Goal: Task Accomplishment & Management: Use online tool/utility

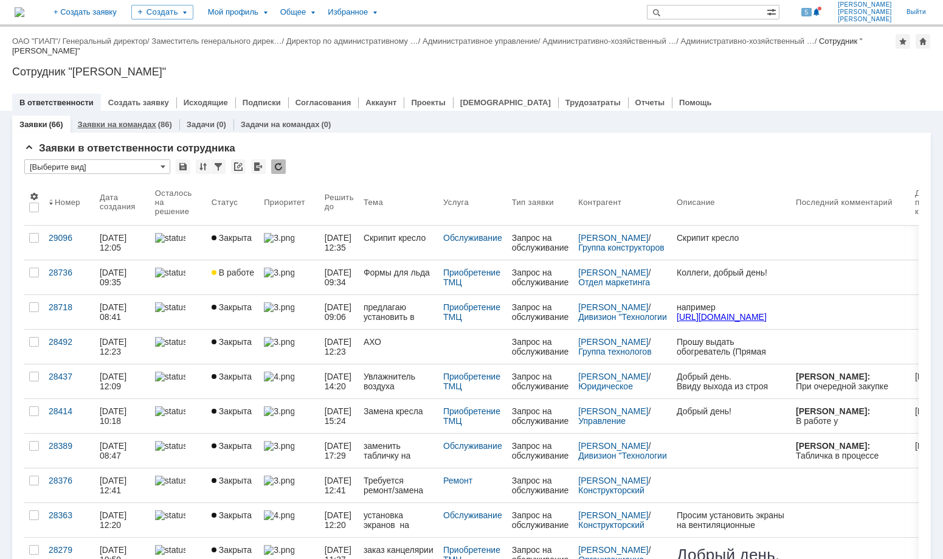
click at [125, 126] on link "Заявки на командах" at bounding box center [117, 124] width 78 height 9
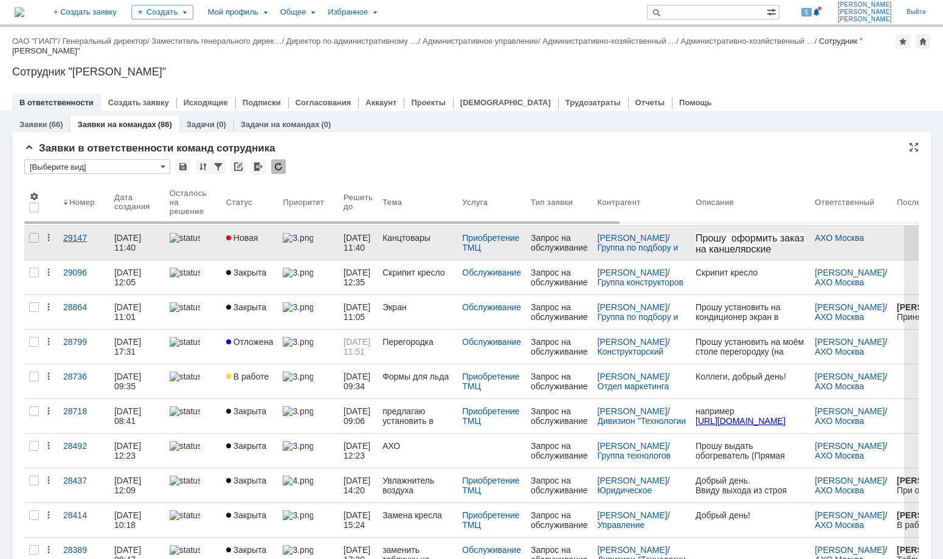
click at [80, 243] on link "29147" at bounding box center [83, 243] width 51 height 34
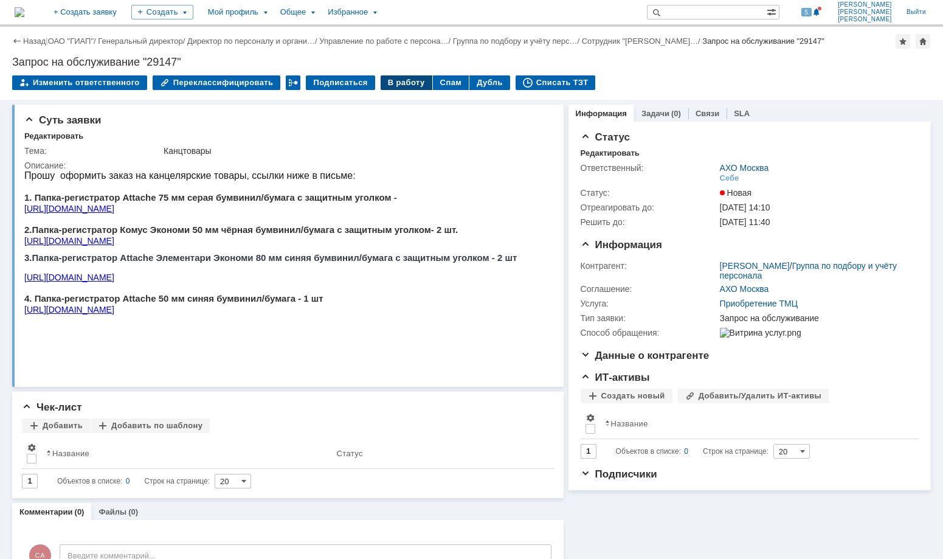
click at [392, 83] on div "В работу" at bounding box center [407, 82] width 52 height 15
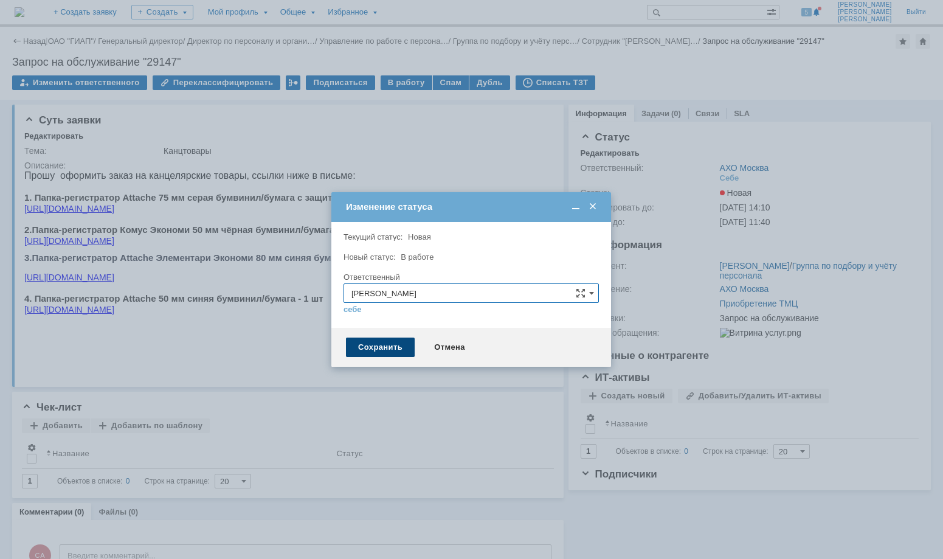
click at [390, 349] on div "Сохранить" at bounding box center [380, 347] width 69 height 19
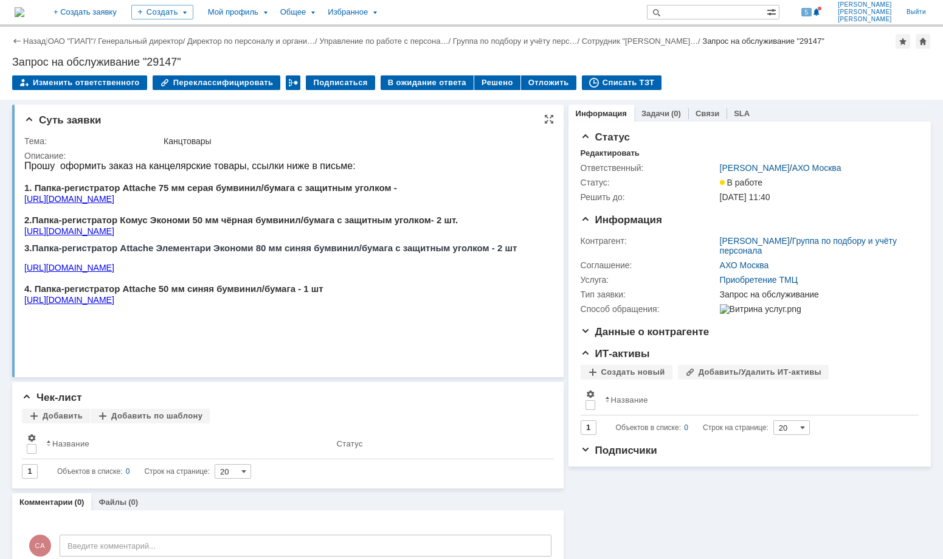
click at [114, 204] on link "[URL][DOMAIN_NAME]" at bounding box center [69, 199] width 90 height 10
click at [114, 236] on link "[URL][DOMAIN_NAME]" at bounding box center [69, 231] width 90 height 10
click at [114, 272] on link "[URL][DOMAIN_NAME]" at bounding box center [69, 268] width 90 height 10
click at [114, 305] on link "[URL][DOMAIN_NAME]" at bounding box center [69, 300] width 90 height 10
click at [114, 202] on link "[URL][DOMAIN_NAME]" at bounding box center [69, 199] width 90 height 10
